Goal: Transaction & Acquisition: Purchase product/service

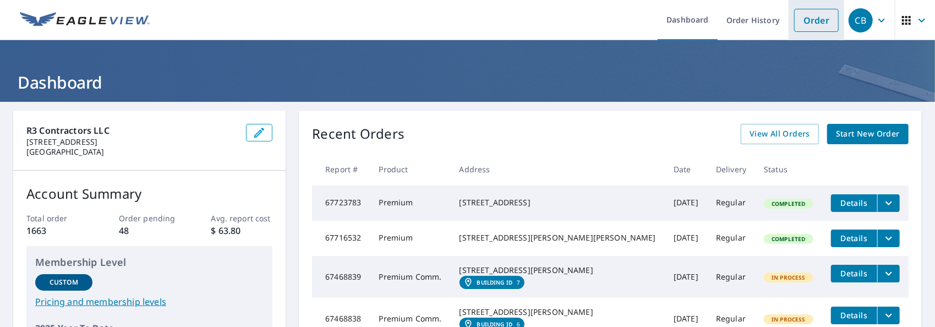
click at [809, 23] on link "Order" at bounding box center [816, 20] width 45 height 23
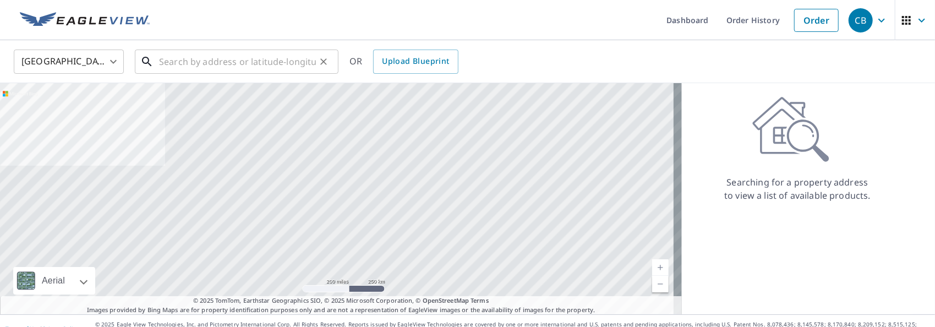
click at [166, 65] on input "text" at bounding box center [237, 61] width 157 height 31
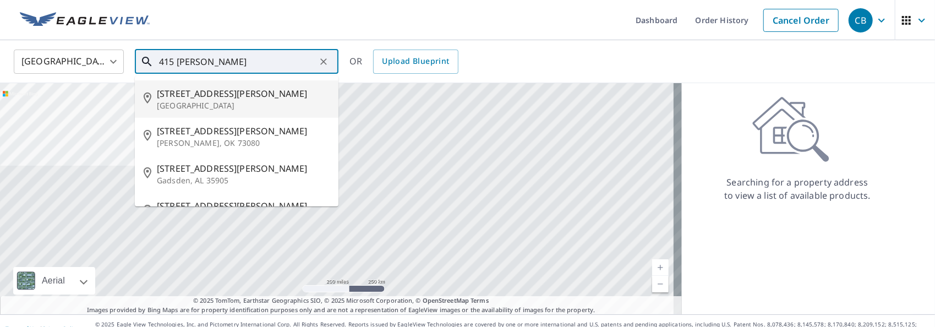
click at [228, 63] on input "415 [PERSON_NAME]" at bounding box center [237, 61] width 157 height 31
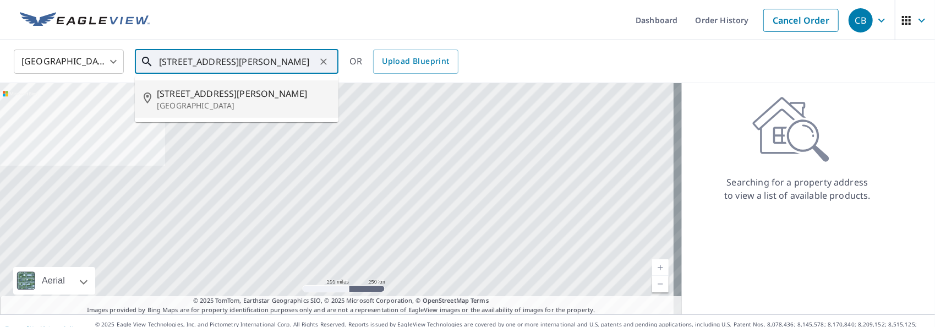
click at [175, 100] on p "[GEOGRAPHIC_DATA]" at bounding box center [243, 105] width 173 height 11
type input "[STREET_ADDRESS][PERSON_NAME]"
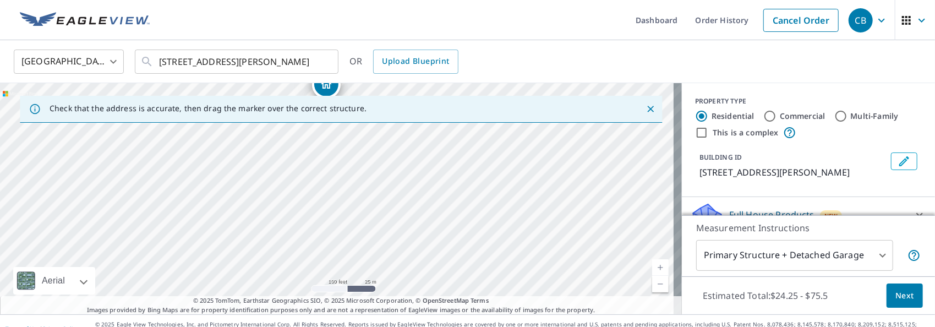
drag, startPoint x: 412, startPoint y: 239, endPoint x: 402, endPoint y: 146, distance: 93.6
click at [402, 146] on div "[STREET_ADDRESS][PERSON_NAME]" at bounding box center [341, 198] width 682 height 231
drag, startPoint x: 408, startPoint y: 226, endPoint x: 403, endPoint y: 165, distance: 61.3
click at [403, 165] on div "[STREET_ADDRESS][PERSON_NAME]" at bounding box center [341, 198] width 682 height 231
drag, startPoint x: 396, startPoint y: 211, endPoint x: 392, endPoint y: 147, distance: 64.0
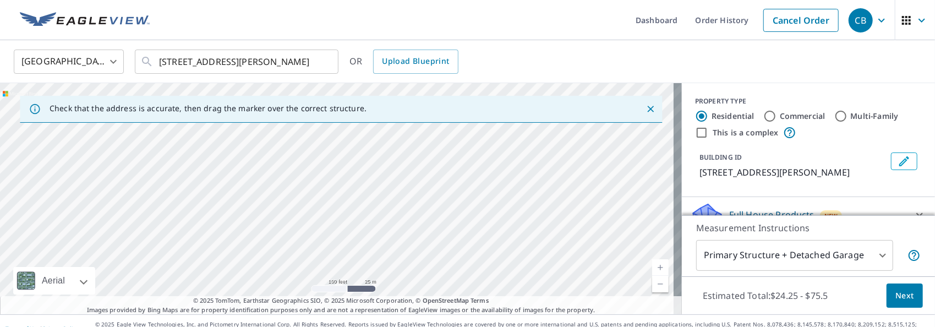
click at [392, 147] on div "[STREET_ADDRESS][PERSON_NAME]" at bounding box center [341, 198] width 682 height 231
drag, startPoint x: 400, startPoint y: 161, endPoint x: 390, endPoint y: 248, distance: 87.5
click at [390, 248] on div "[STREET_ADDRESS][PERSON_NAME]" at bounding box center [341, 198] width 682 height 231
drag, startPoint x: 404, startPoint y: 166, endPoint x: 420, endPoint y: 267, distance: 103.1
click at [420, 267] on div "[STREET_ADDRESS][PERSON_NAME]" at bounding box center [341, 198] width 682 height 231
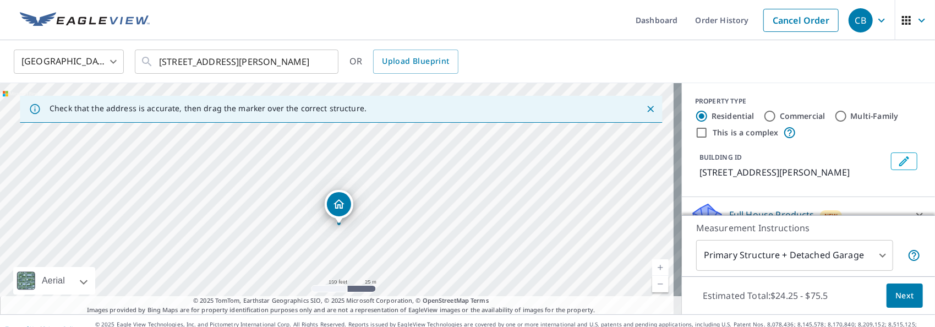
drag, startPoint x: 420, startPoint y: 172, endPoint x: 441, endPoint y: 254, distance: 84.5
click at [441, 254] on div "[STREET_ADDRESS][PERSON_NAME]" at bounding box center [341, 198] width 682 height 231
drag, startPoint x: 411, startPoint y: 157, endPoint x: 418, endPoint y: 227, distance: 70.3
click at [418, 227] on div "[STREET_ADDRESS][PERSON_NAME]" at bounding box center [341, 198] width 682 height 231
drag, startPoint x: 422, startPoint y: 163, endPoint x: 435, endPoint y: 227, distance: 65.2
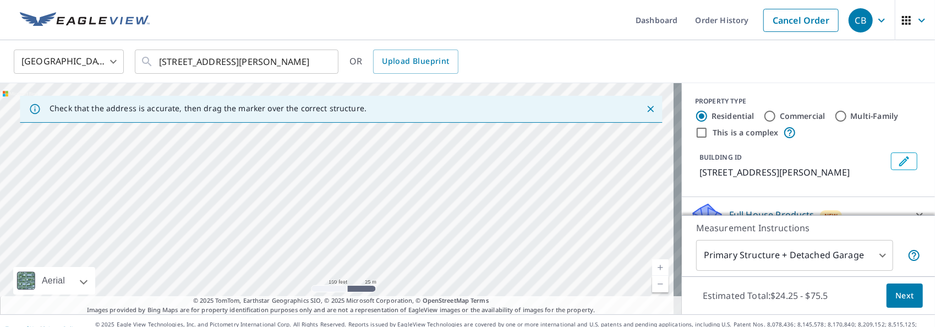
click at [435, 227] on div "[STREET_ADDRESS][PERSON_NAME]" at bounding box center [341, 198] width 682 height 231
drag, startPoint x: 426, startPoint y: 166, endPoint x: 426, endPoint y: 229, distance: 63.8
click at [426, 229] on div "[STREET_ADDRESS][PERSON_NAME]" at bounding box center [341, 198] width 682 height 231
click at [764, 117] on input "Commercial" at bounding box center [769, 116] width 13 height 13
radio input "true"
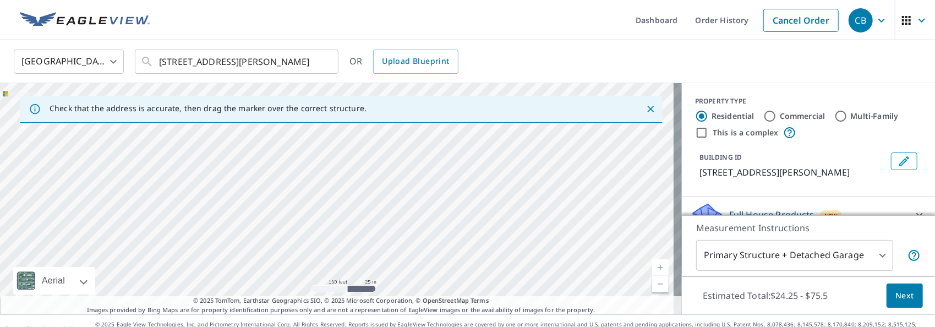
type input "4"
drag, startPoint x: 457, startPoint y: 165, endPoint x: 485, endPoint y: 280, distance: 118.5
click at [485, 280] on div "[STREET_ADDRESS][PERSON_NAME]" at bounding box center [341, 198] width 682 height 231
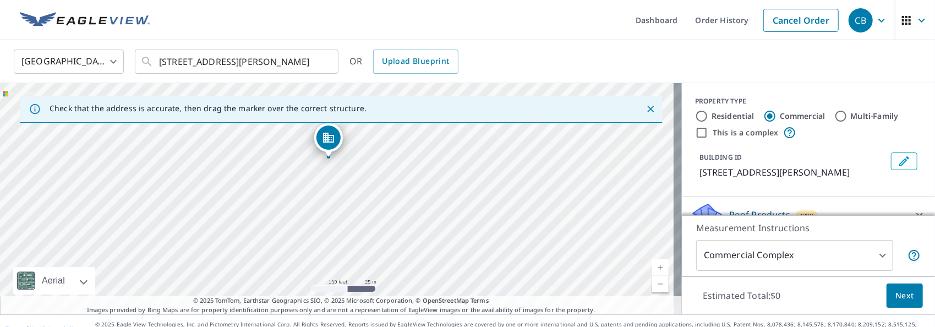
drag, startPoint x: 370, startPoint y: 281, endPoint x: 333, endPoint y: 126, distance: 159.0
drag, startPoint x: 421, startPoint y: 164, endPoint x: 432, endPoint y: 269, distance: 105.7
click at [432, 269] on div "[STREET_ADDRESS][PERSON_NAME]" at bounding box center [341, 198] width 682 height 231
drag, startPoint x: 341, startPoint y: 274, endPoint x: 294, endPoint y: 157, distance: 125.9
click at [695, 133] on input "This is a complex" at bounding box center [701, 132] width 13 height 13
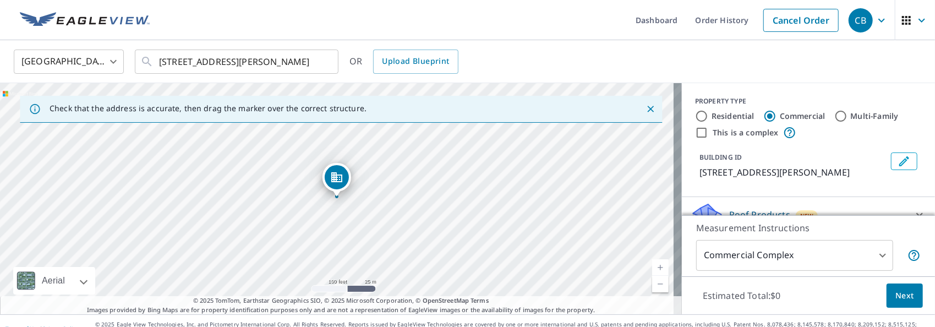
checkbox input "true"
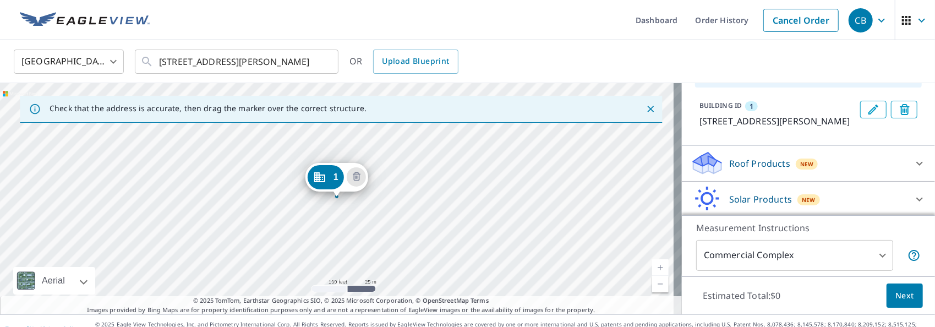
scroll to position [103, 0]
click at [913, 160] on icon at bounding box center [919, 162] width 13 height 13
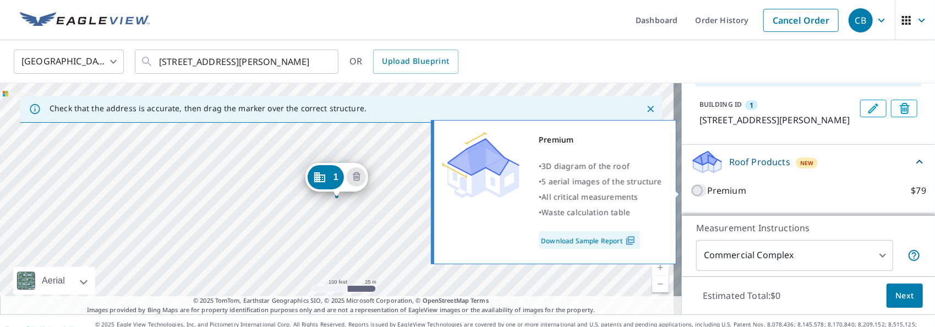
click at [691, 189] on input "Premium $79" at bounding box center [699, 190] width 17 height 13
checkbox input "true"
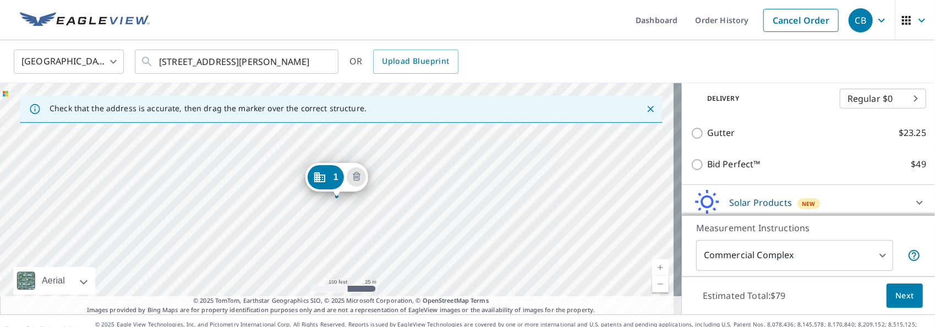
scroll to position [239, 0]
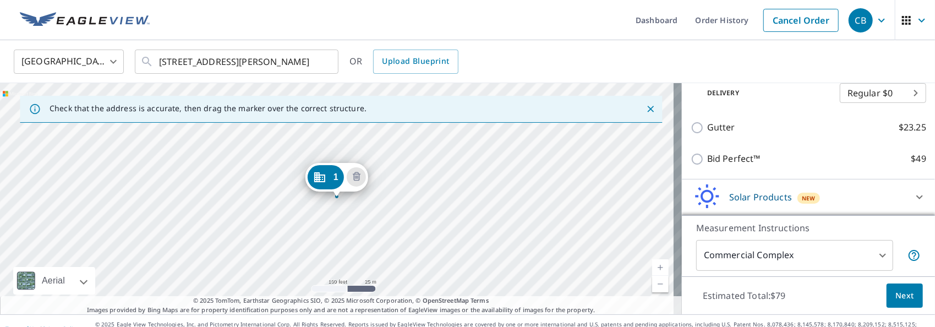
click at [895, 292] on span "Next" at bounding box center [904, 296] width 19 height 14
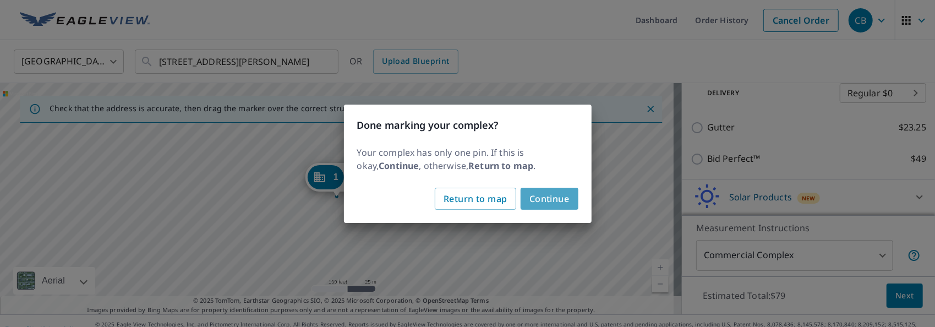
click at [549, 195] on span "Continue" at bounding box center [549, 198] width 40 height 15
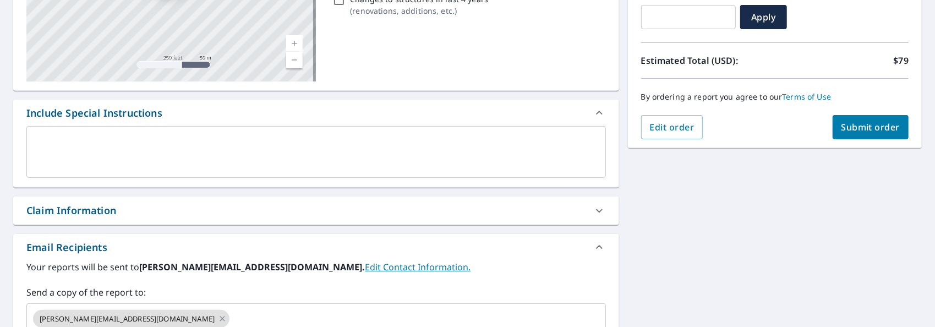
scroll to position [220, 0]
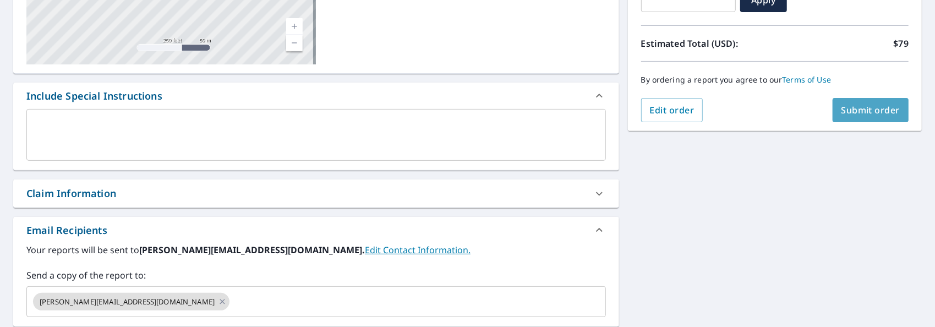
click at [861, 114] on span "Submit order" at bounding box center [870, 110] width 59 height 12
checkbox input "true"
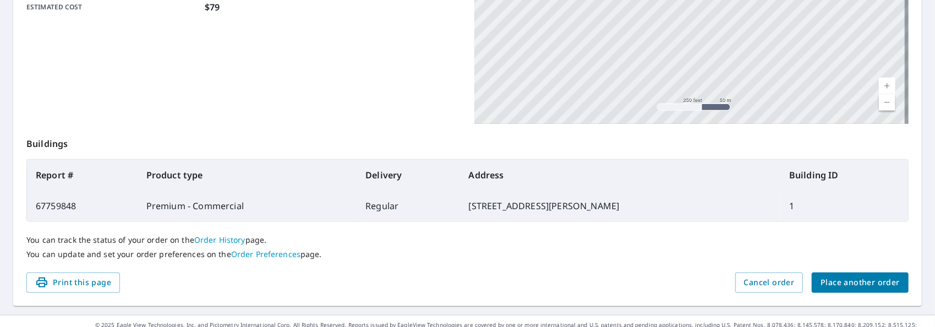
scroll to position [320, 0]
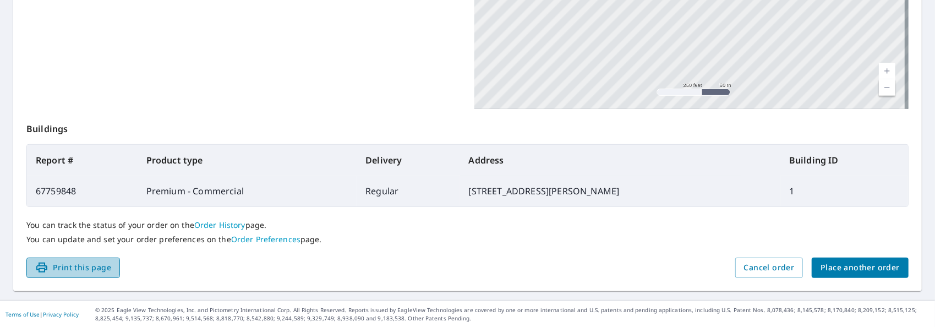
click at [86, 265] on span "Print this page" at bounding box center [73, 268] width 76 height 14
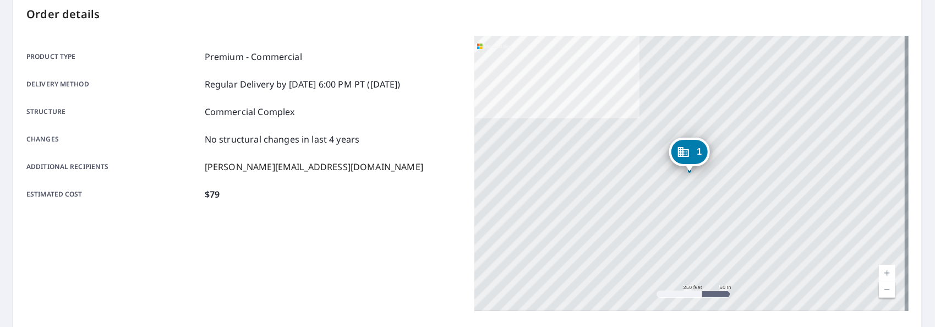
scroll to position [45, 0]
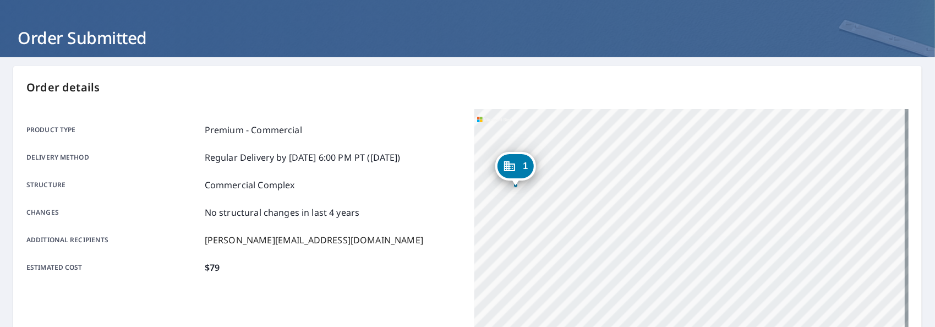
drag, startPoint x: 678, startPoint y: 273, endPoint x: 504, endPoint y: 214, distance: 183.6
click at [504, 214] on div "1 [STREET_ADDRESS][PERSON_NAME]" at bounding box center [691, 246] width 435 height 275
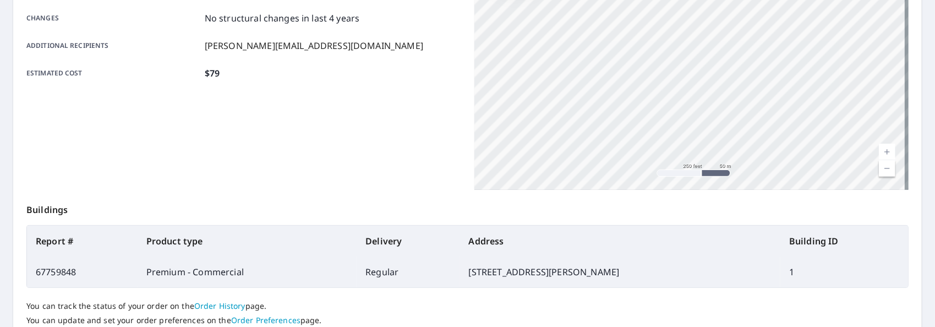
scroll to position [265, 0]
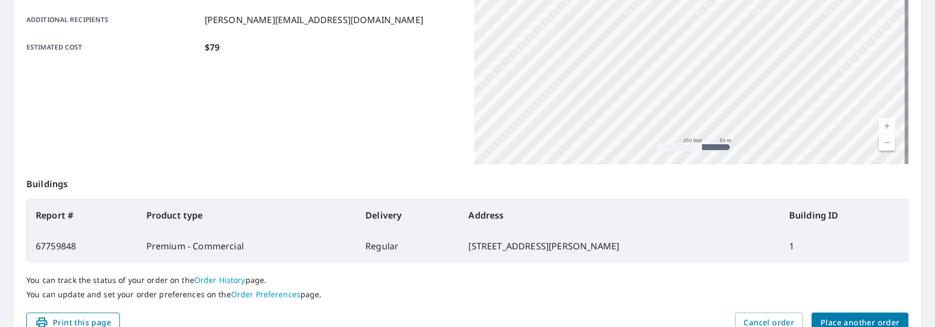
click at [96, 320] on span "Print this page" at bounding box center [73, 323] width 76 height 14
